Goal: Information Seeking & Learning: Learn about a topic

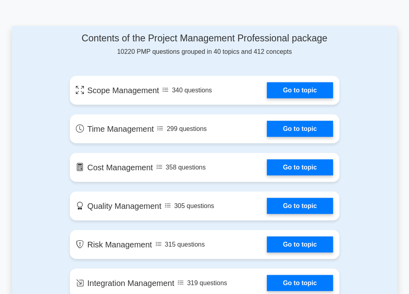
scroll to position [418, 0]
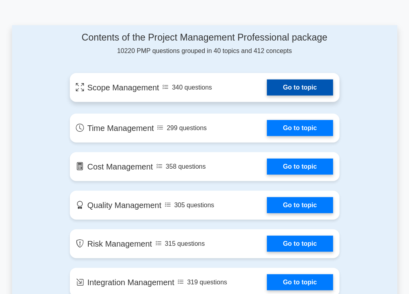
click at [267, 93] on link "Go to topic" at bounding box center [300, 88] width 66 height 16
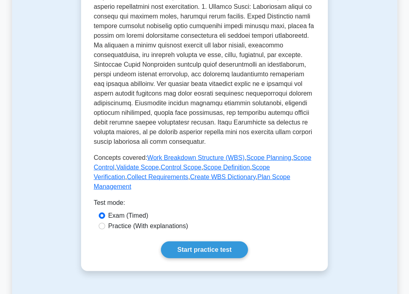
scroll to position [337, 0]
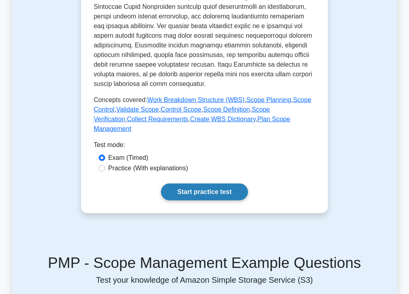
click at [212, 184] on link "Start practice test" at bounding box center [204, 192] width 87 height 17
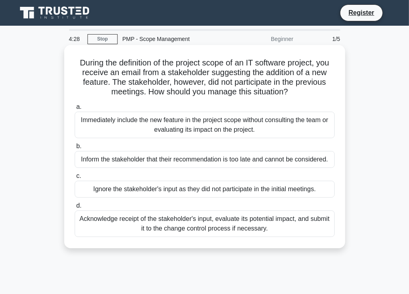
click at [109, 193] on div "Ignore the stakeholder's input as they did not participate in the initial meeti…" at bounding box center [205, 189] width 260 height 17
click at [75, 179] on input "c. Ignore the stakeholder's input as they did not participate in the initial me…" at bounding box center [75, 176] width 0 height 5
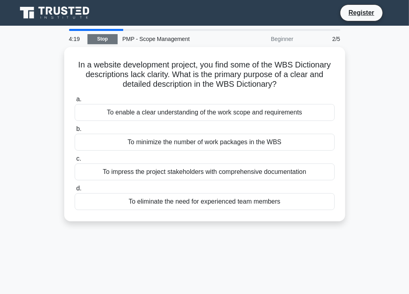
click at [98, 37] on link "Stop" at bounding box center [103, 39] width 30 height 10
